Goal: Browse casually

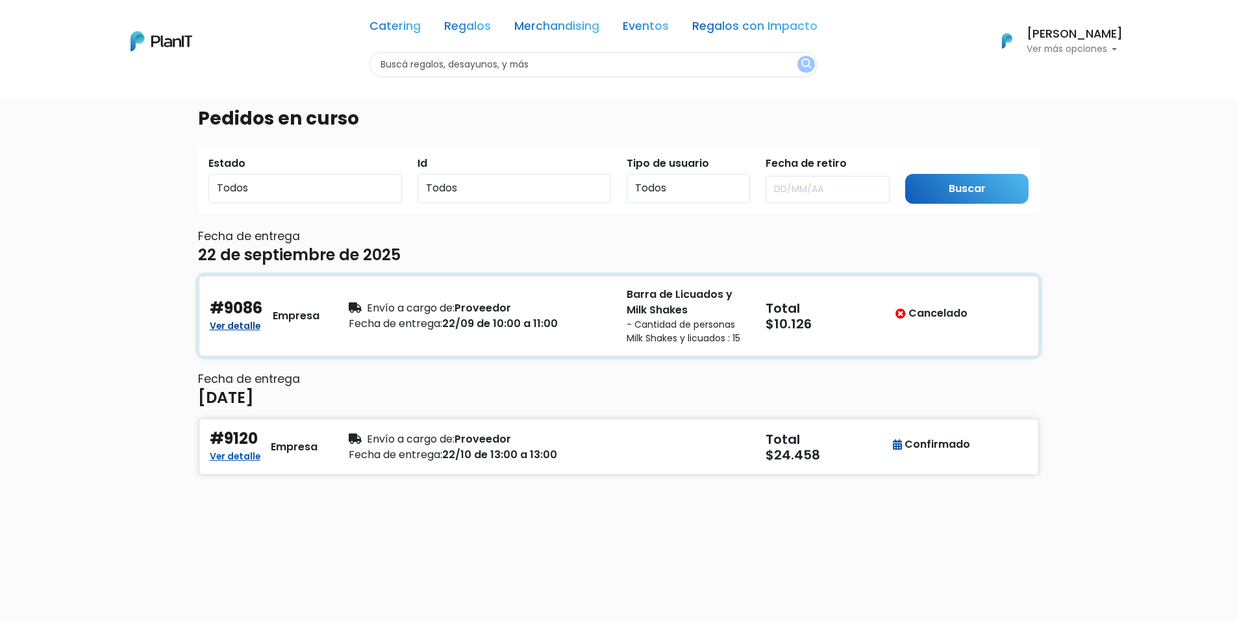
click at [243, 323] on link "Ver detalle" at bounding box center [235, 325] width 51 height 16
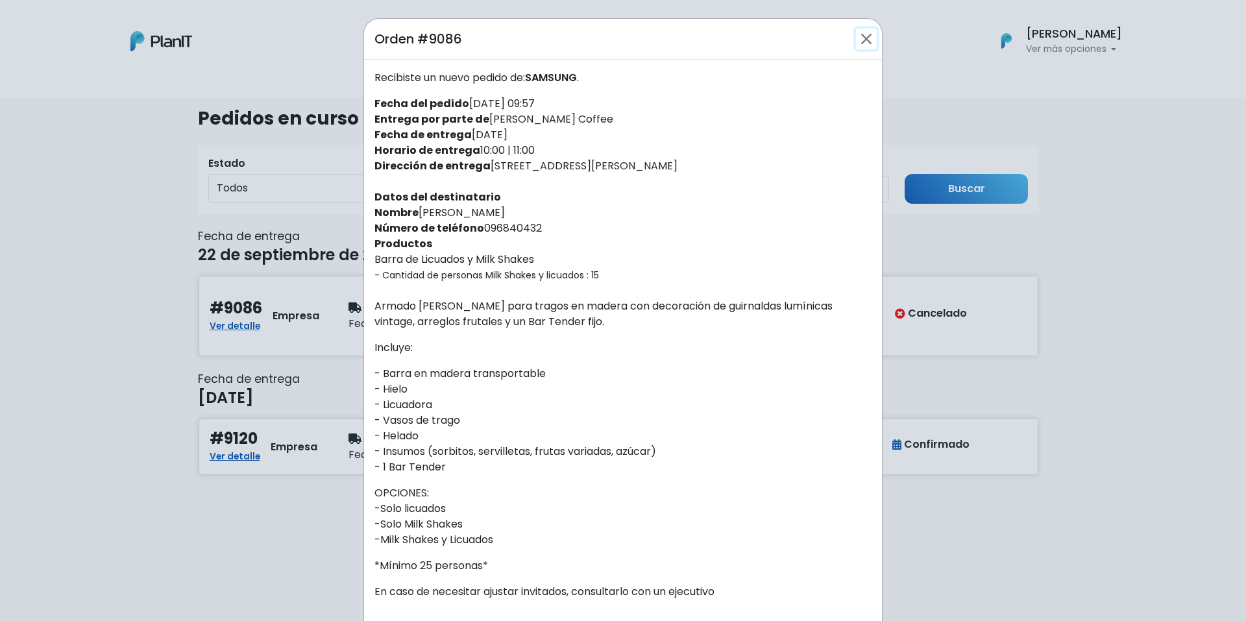
click at [862, 33] on button "Close" at bounding box center [866, 39] width 21 height 21
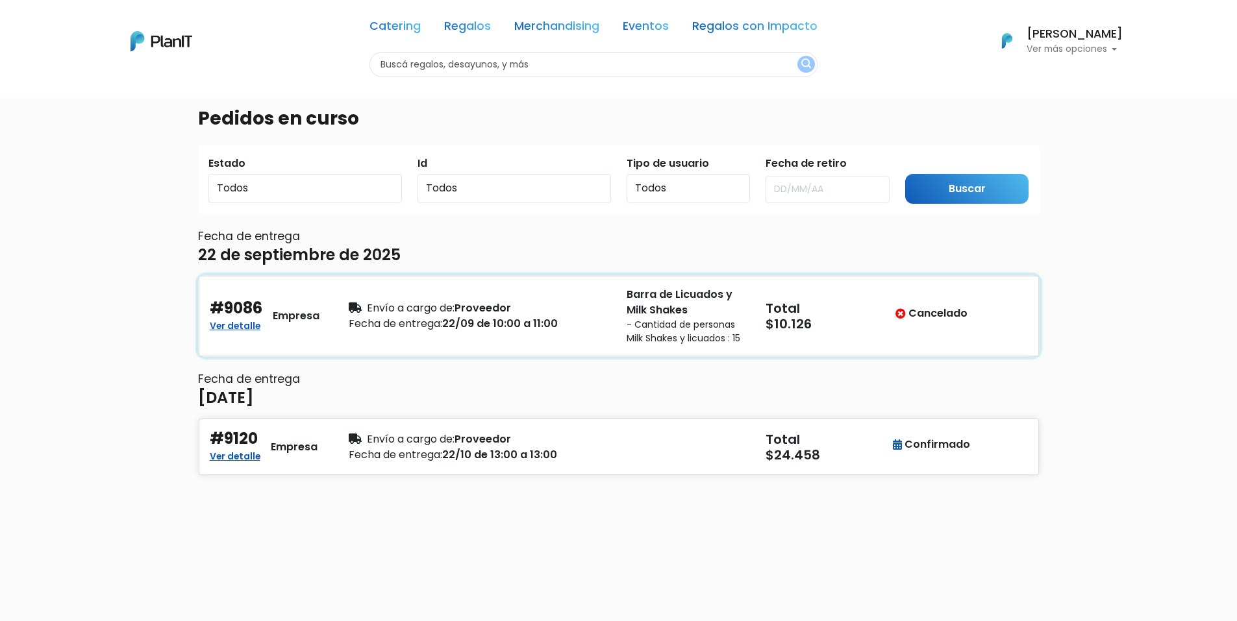
click at [942, 310] on div "Cancelado" at bounding box center [931, 314] width 72 height 16
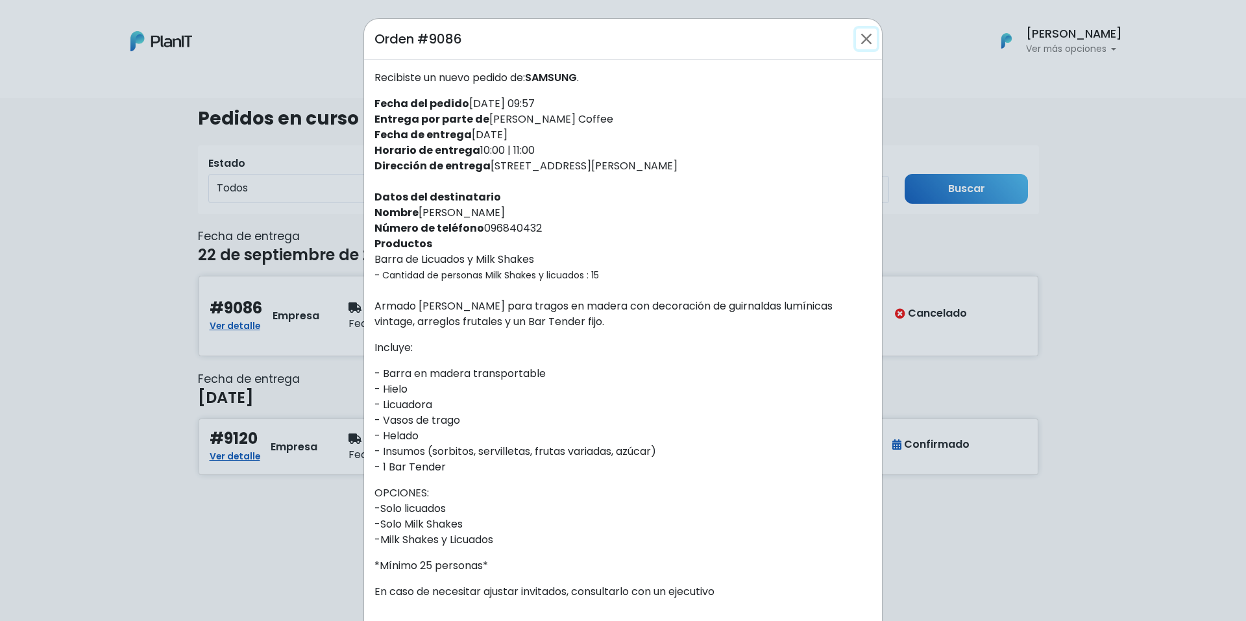
click at [862, 38] on button "Close" at bounding box center [866, 39] width 21 height 21
